Goal: Navigation & Orientation: Find specific page/section

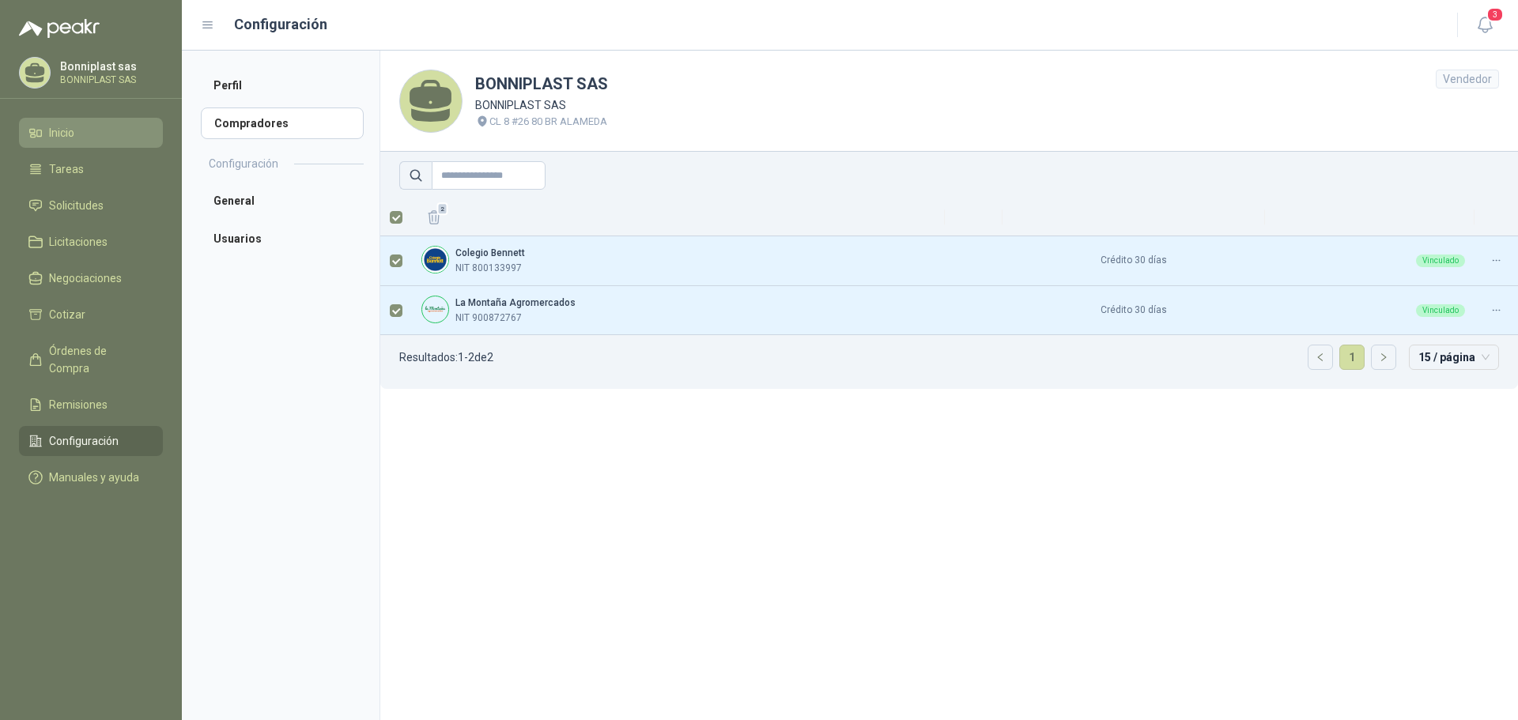
click at [83, 142] on link "Inicio" at bounding box center [91, 133] width 144 height 30
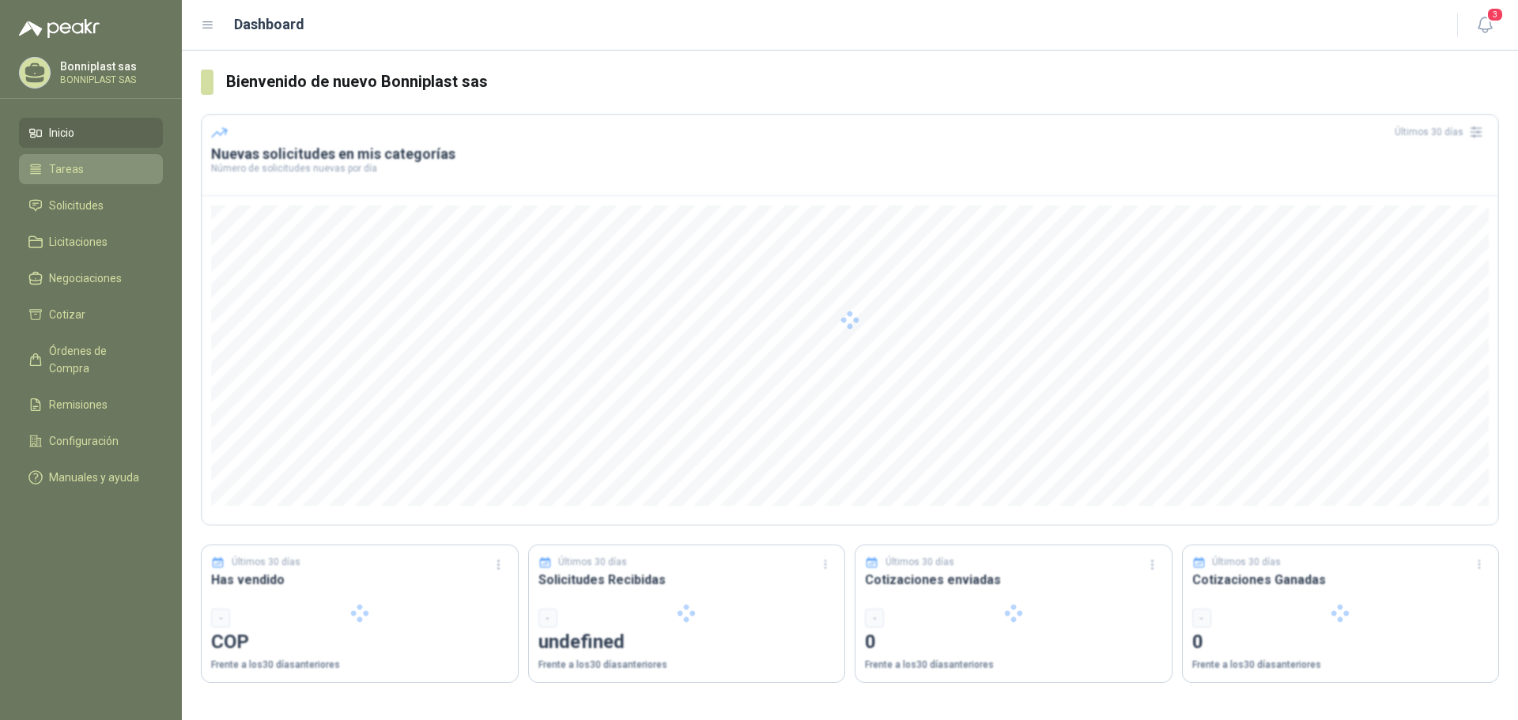
click at [70, 168] on span "Tareas" at bounding box center [66, 169] width 35 height 17
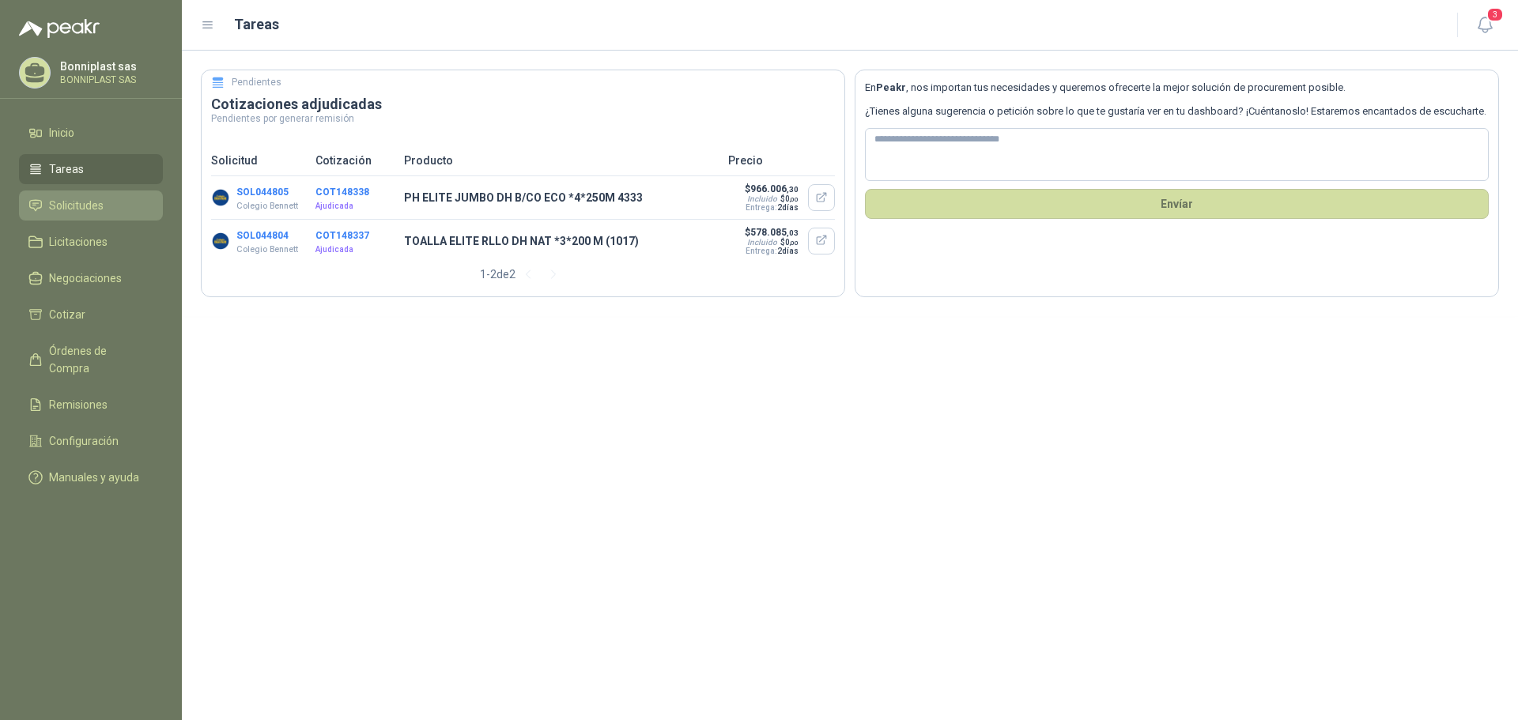
click at [65, 198] on span "Solicitudes" at bounding box center [76, 205] width 55 height 17
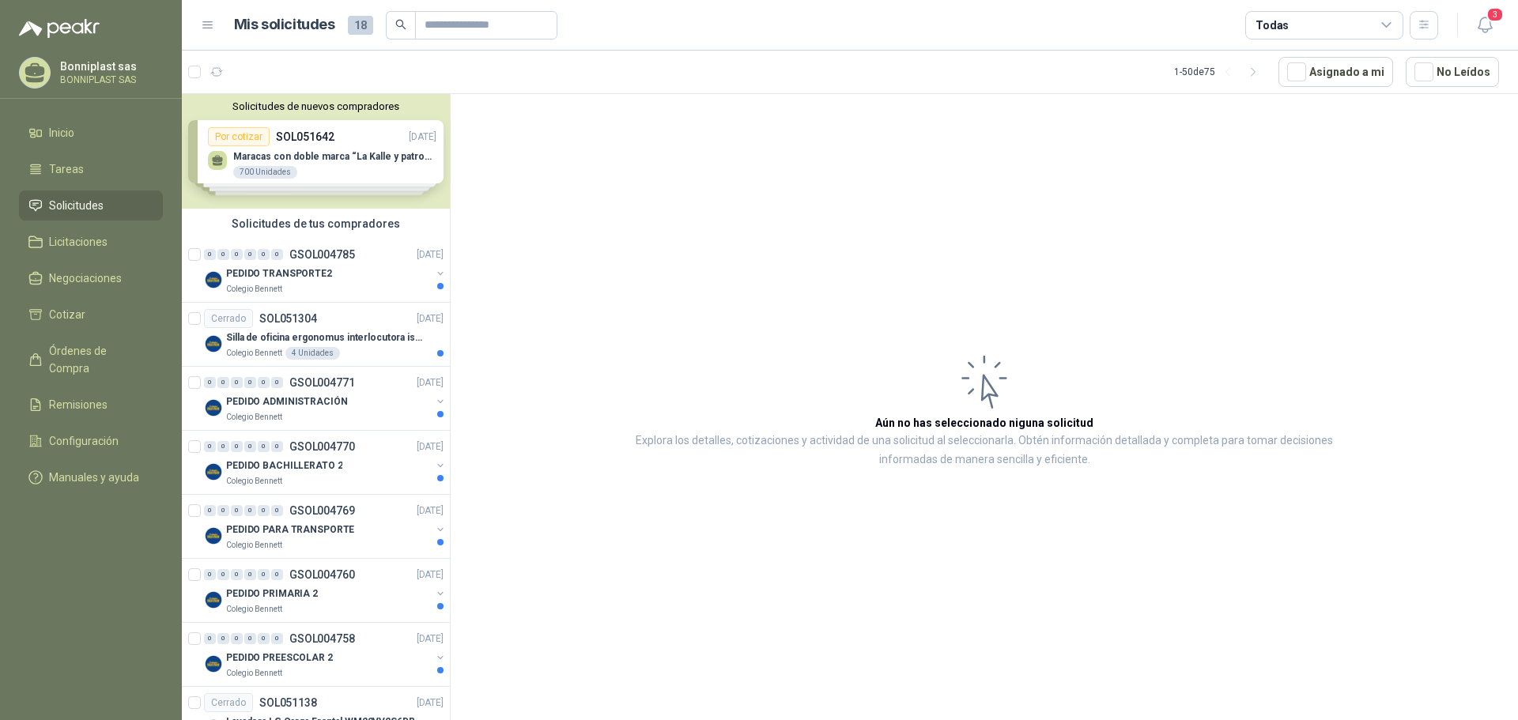
click at [355, 145] on div "Solicitudes de nuevos compradores Por cotizar SOL051642 [DATE] Maracas con dobl…" at bounding box center [316, 151] width 268 height 115
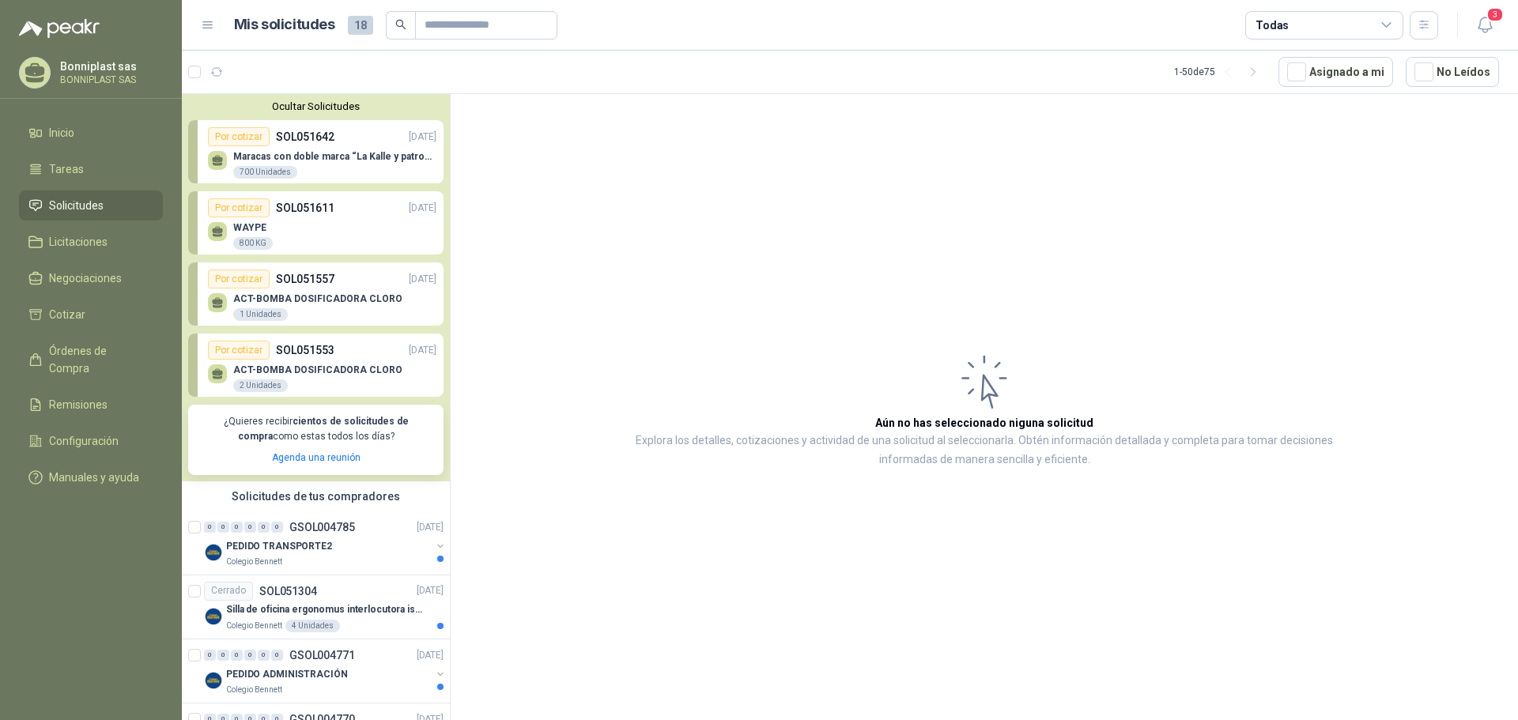
click at [357, 165] on div "Maracas con doble marca “La Kalle y patrocinador” 700 Unidades" at bounding box center [334, 165] width 203 height 28
click at [314, 230] on div "WAYPE 800 KG" at bounding box center [322, 233] width 229 height 33
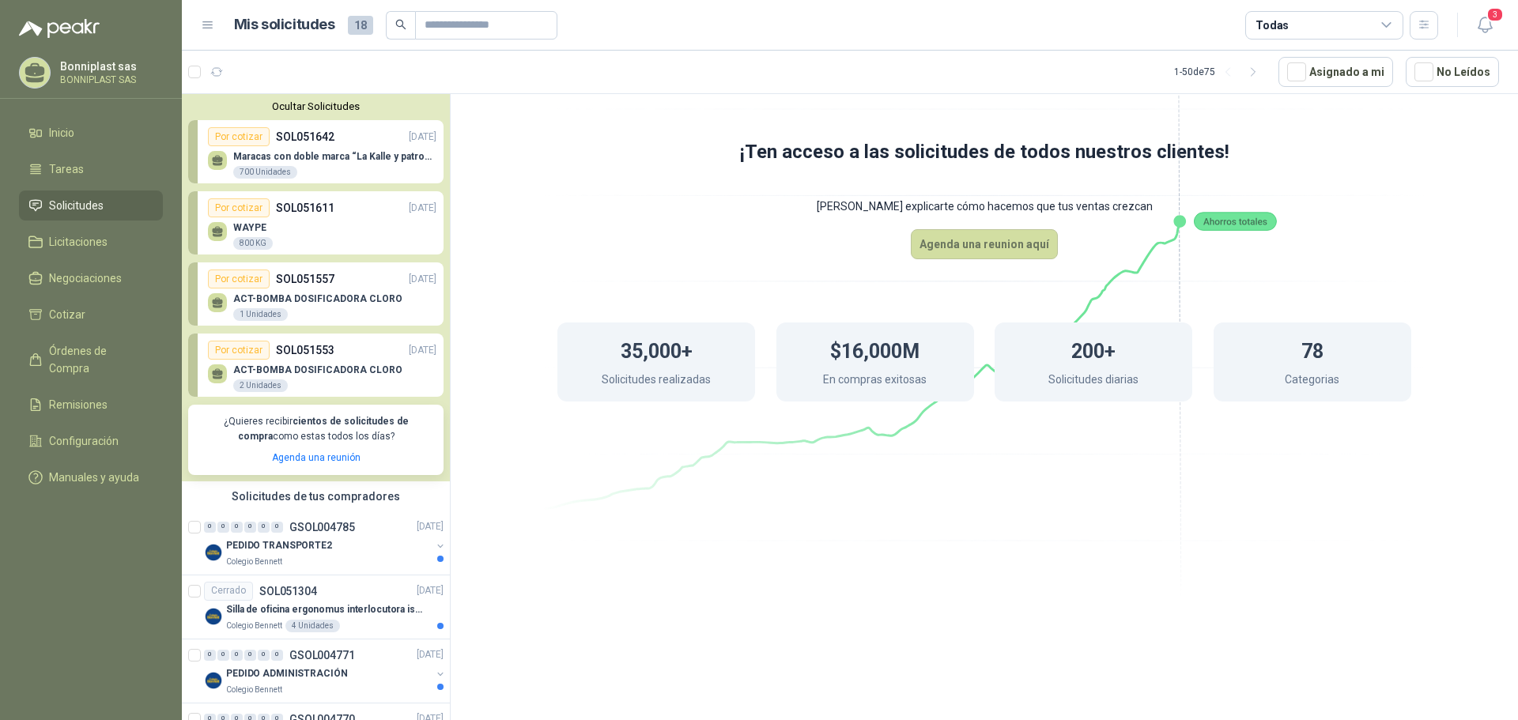
click at [308, 225] on div "WAYPE 800 KG" at bounding box center [322, 233] width 229 height 33
click at [345, 228] on div "WAYPE 800 KG" at bounding box center [322, 233] width 229 height 33
click at [306, 214] on p "SOL051611" at bounding box center [305, 207] width 59 height 17
click at [336, 289] on div "ACT-BOMBA DOSIFICADORA CLORO 1 Unidades" at bounding box center [322, 305] width 229 height 33
click at [304, 367] on p "ACT-BOMBA DOSIFICADORA CLORO" at bounding box center [317, 370] width 169 height 11
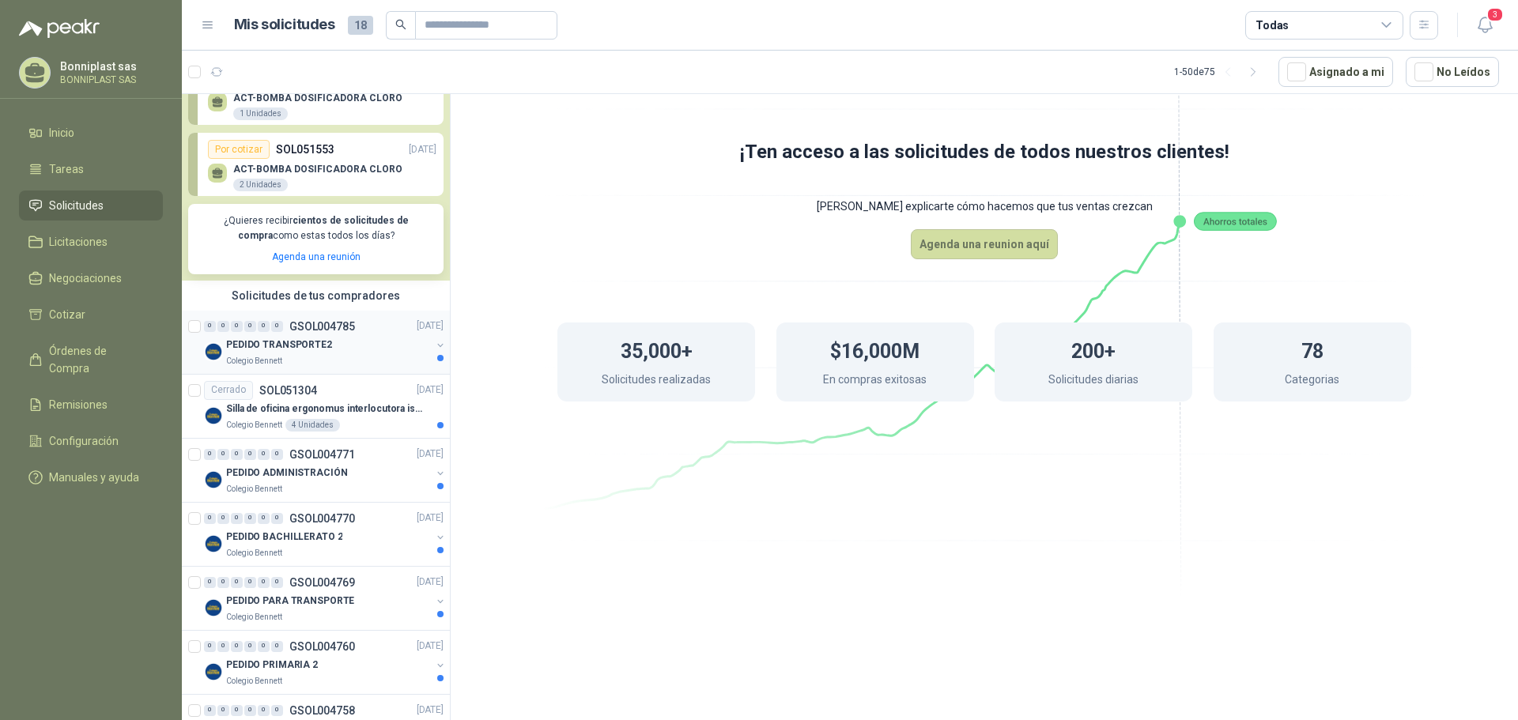
scroll to position [237, 0]
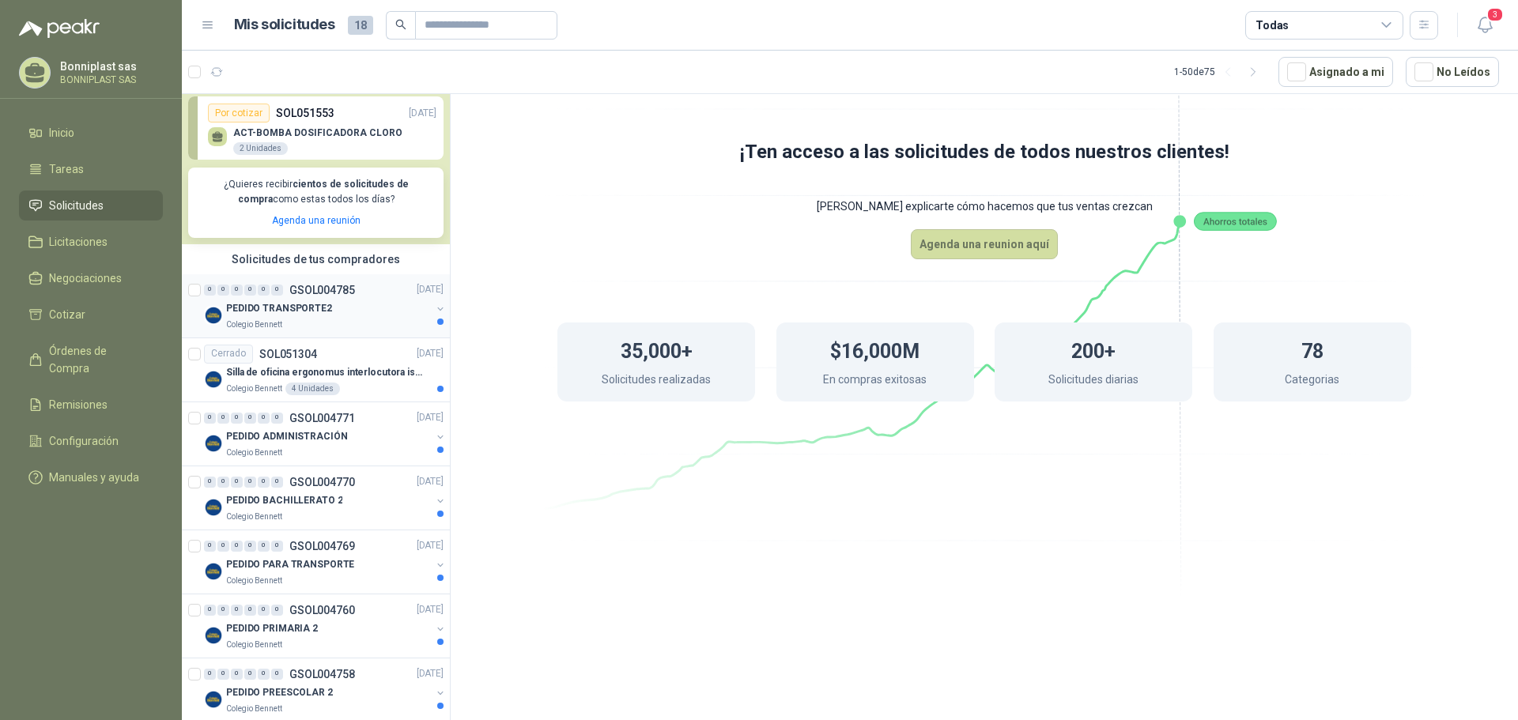
click at [291, 317] on div "PEDIDO TRANSPORTE2" at bounding box center [328, 309] width 205 height 19
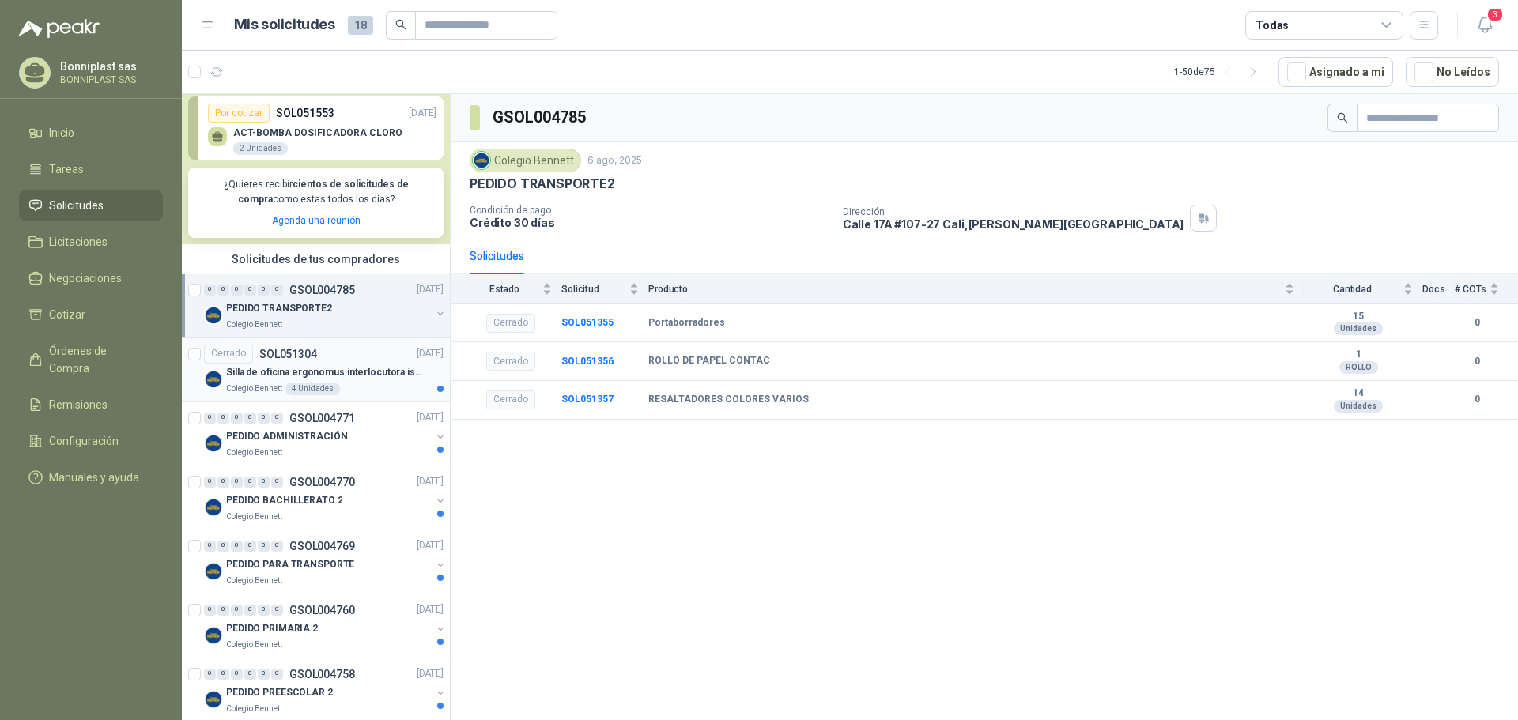
click at [327, 360] on div "Cerrado SOL051304 [DATE]" at bounding box center [324, 354] width 240 height 19
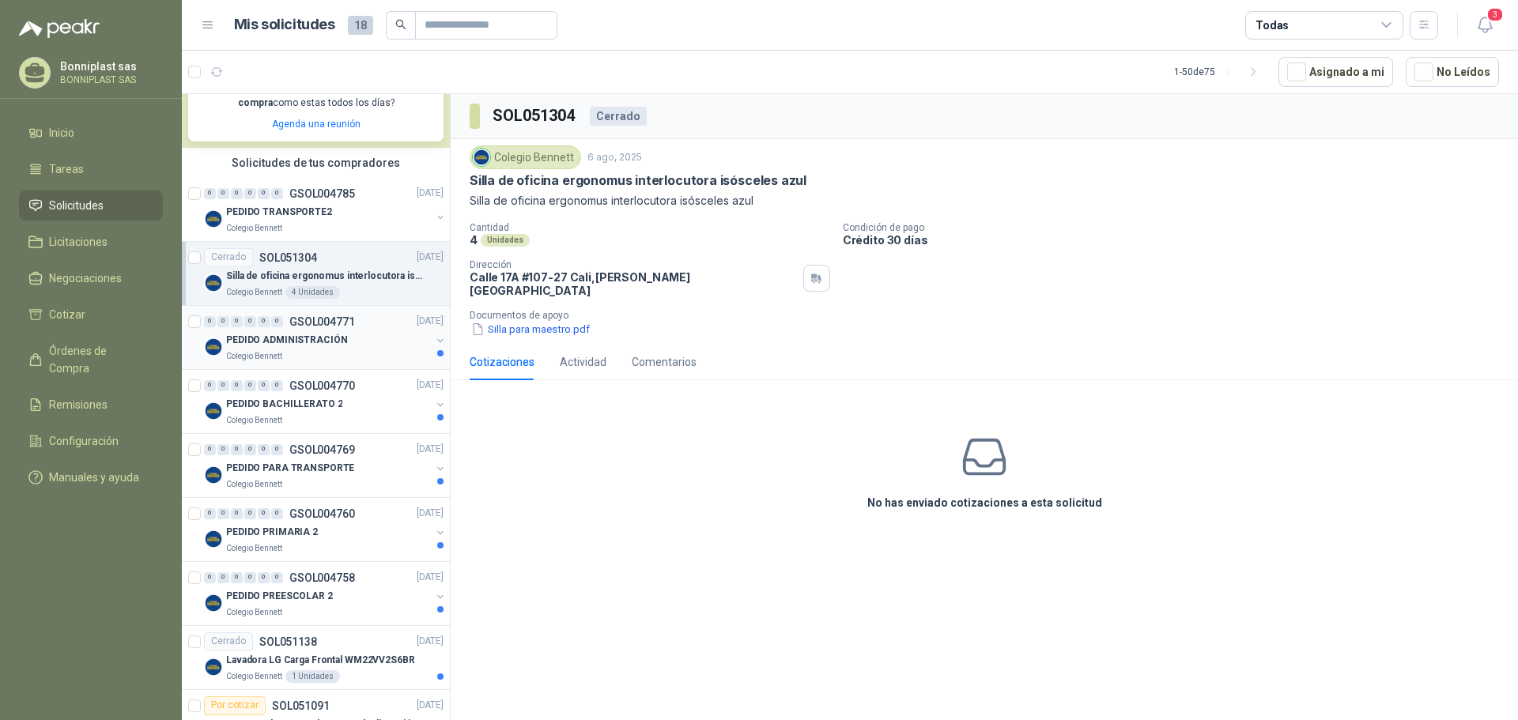
scroll to position [316, 0]
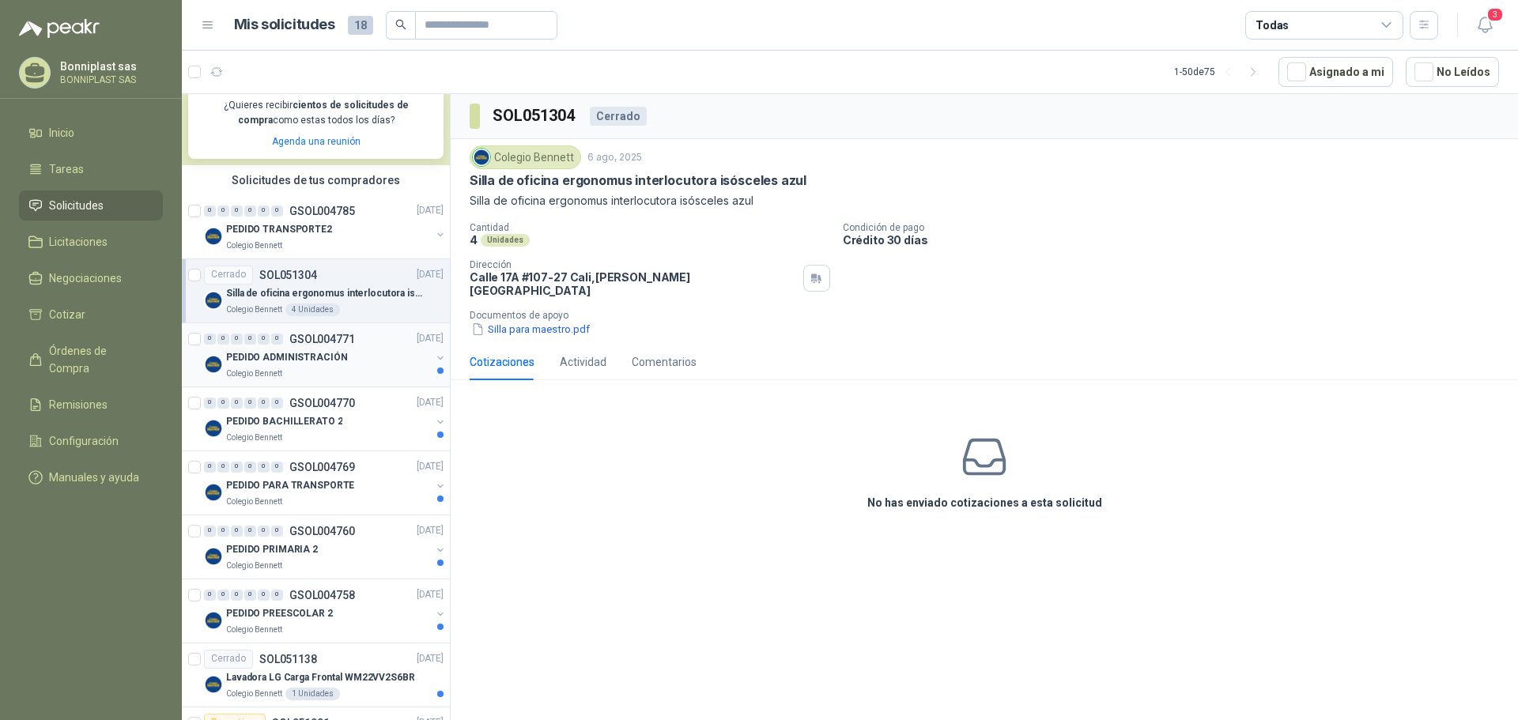
click at [320, 361] on p "PEDIDO ADMINISTRACIÓN" at bounding box center [286, 357] width 121 height 15
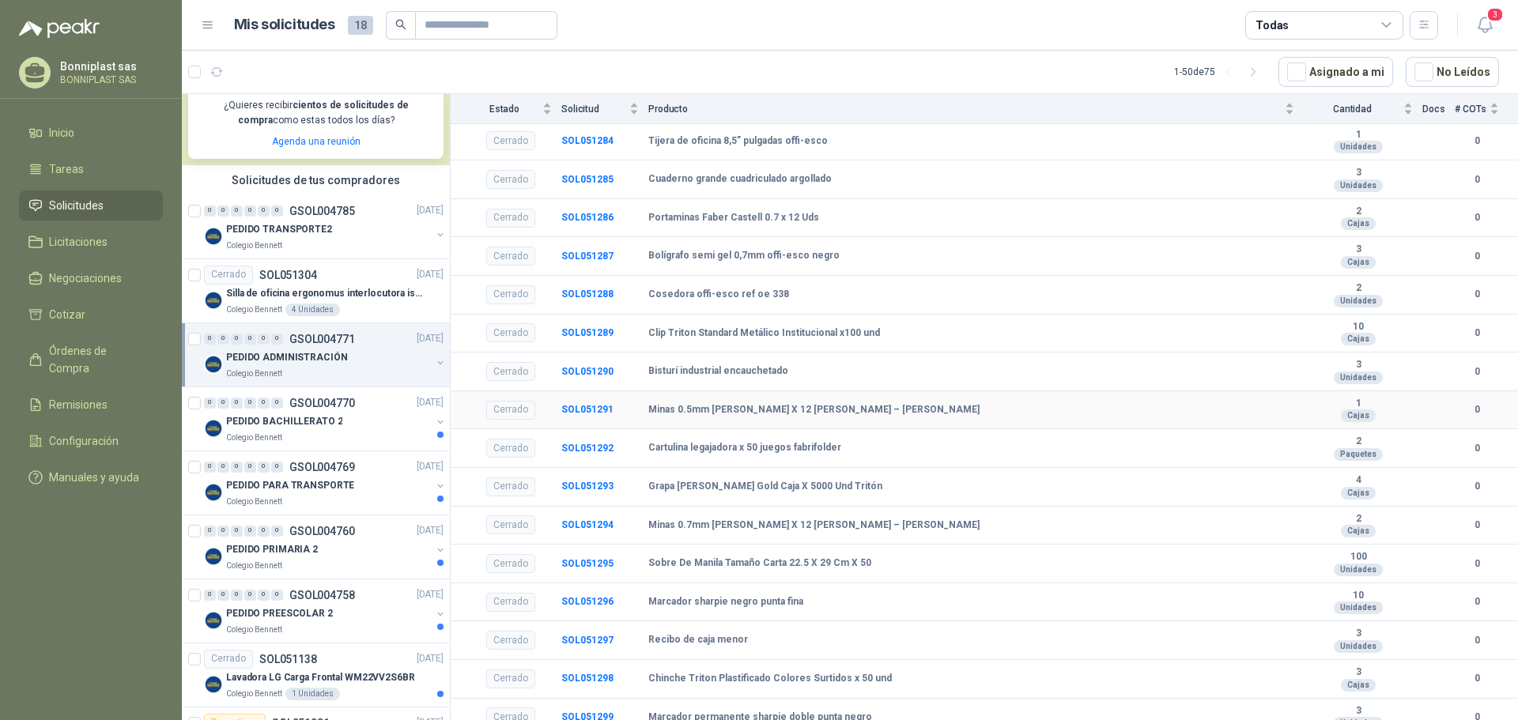
scroll to position [385, 0]
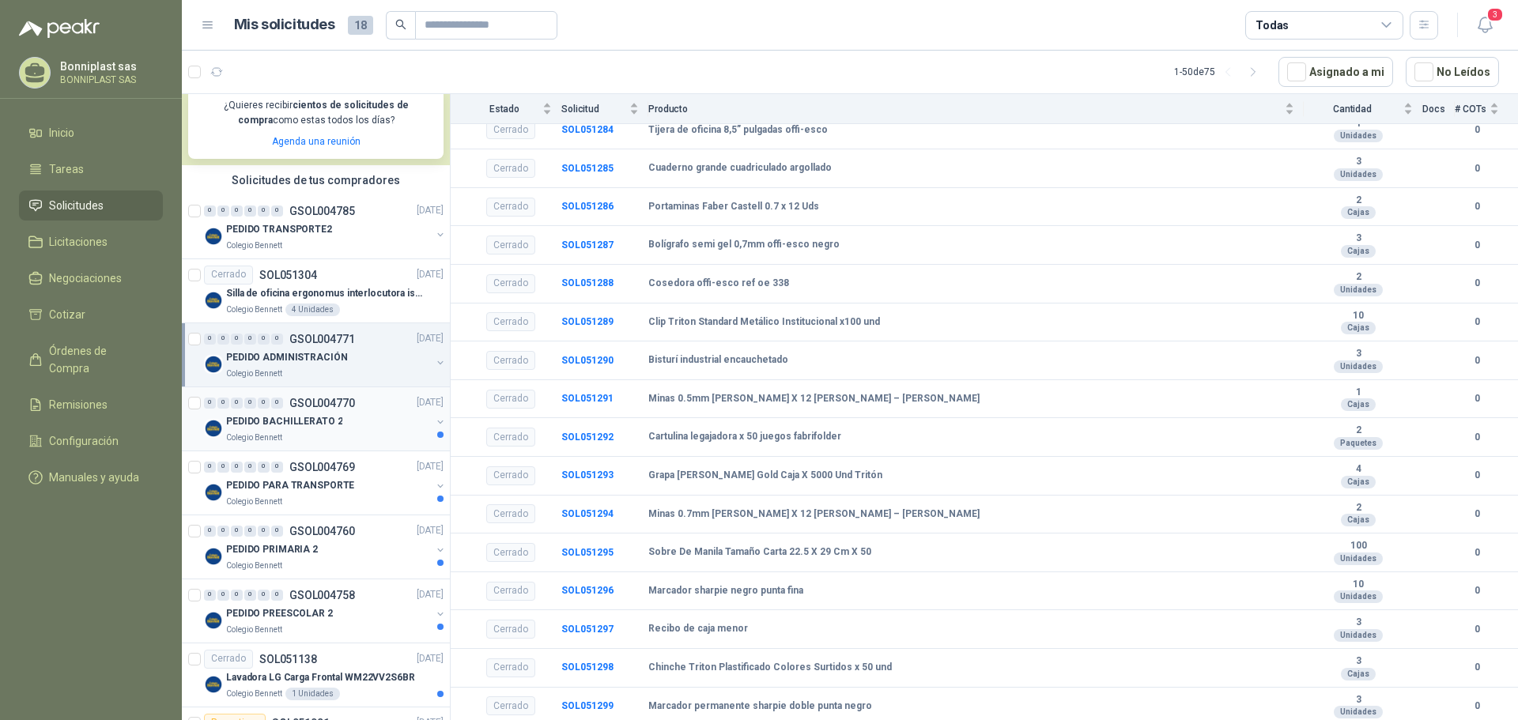
click at [342, 417] on div "PEDIDO BACHILLERATO 2" at bounding box center [328, 422] width 205 height 19
